Goal: Check status

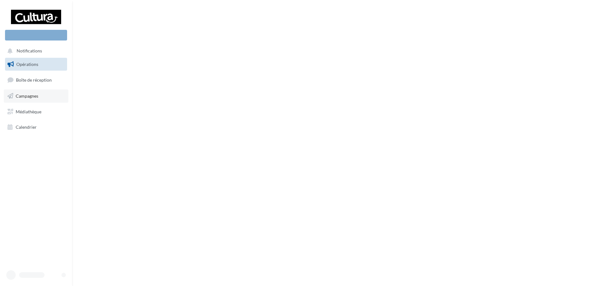
click at [30, 96] on link "Campagnes" at bounding box center [36, 95] width 65 height 13
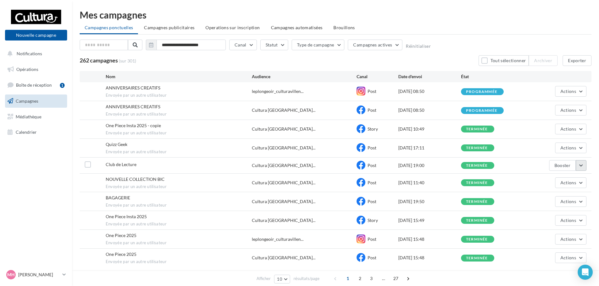
click at [581, 168] on button "button" at bounding box center [581, 165] width 11 height 11
click at [538, 185] on button "Voir les résultats" at bounding box center [555, 180] width 63 height 16
